Goal: Information Seeking & Learning: Learn about a topic

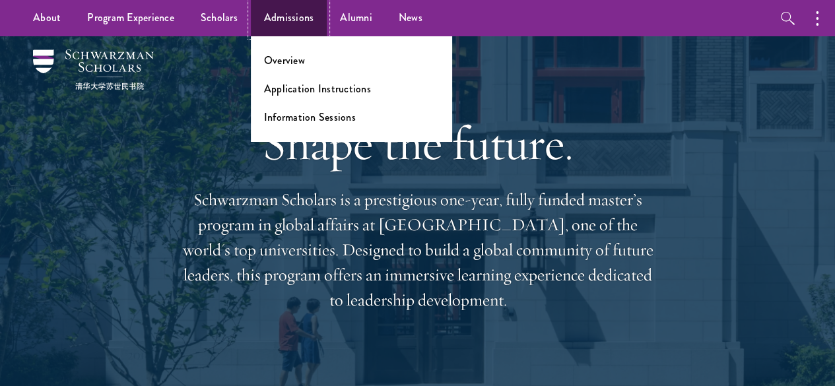
click at [288, 18] on link "Admissions" at bounding box center [289, 18] width 77 height 36
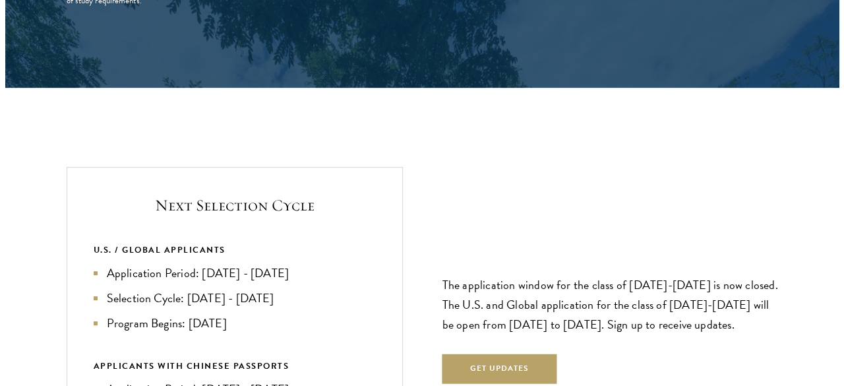
scroll to position [2837, 0]
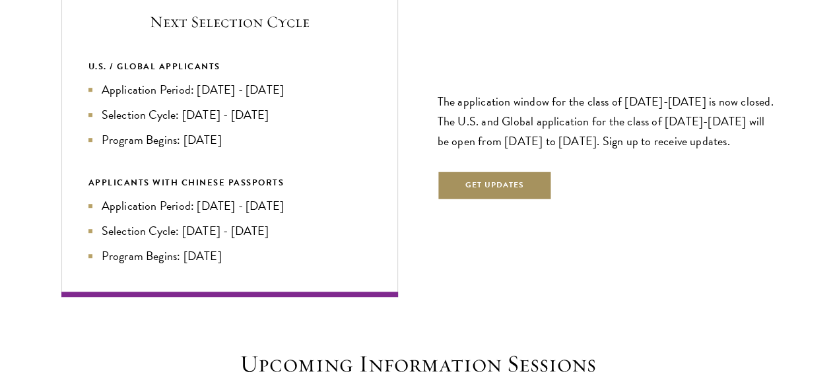
click at [520, 171] on button "Get Updates" at bounding box center [494, 186] width 115 height 30
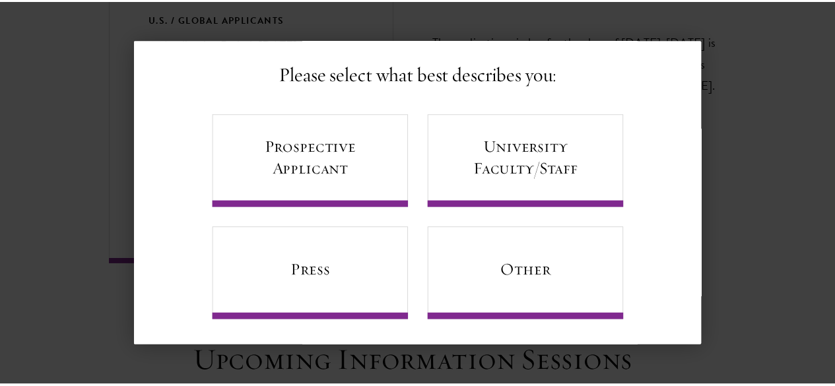
scroll to position [85, 0]
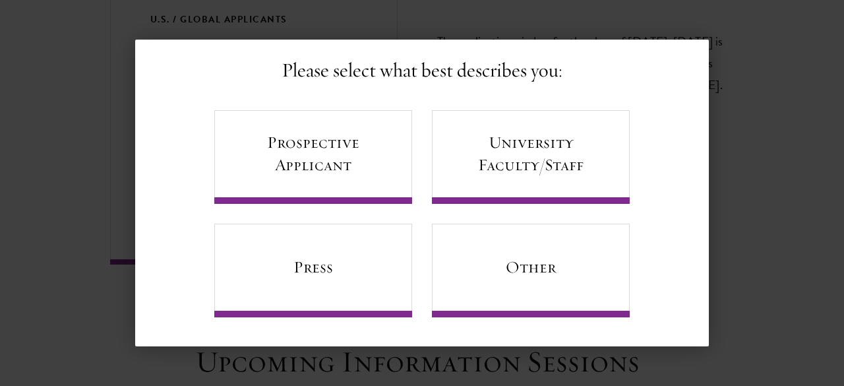
click at [789, 180] on div "Back Stay Connected Please select what best describes you: Prospective Applican…" at bounding box center [422, 193] width 844 height 307
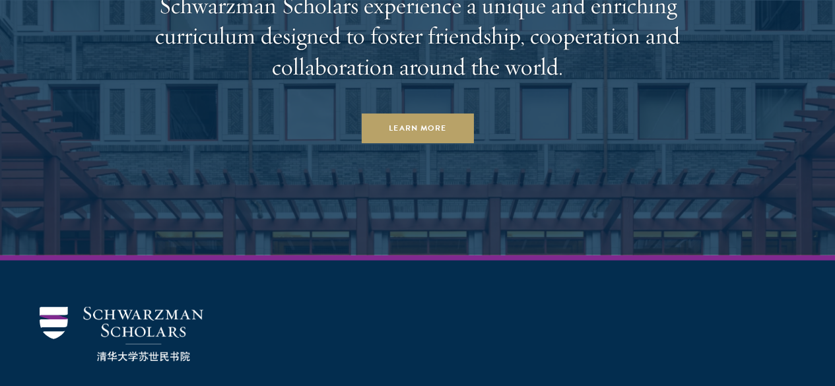
scroll to position [6527, 0]
